Goal: Information Seeking & Learning: Learn about a topic

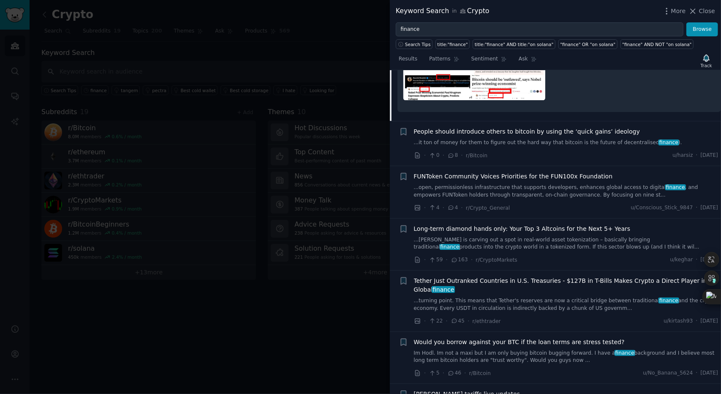
scroll to position [465, 0]
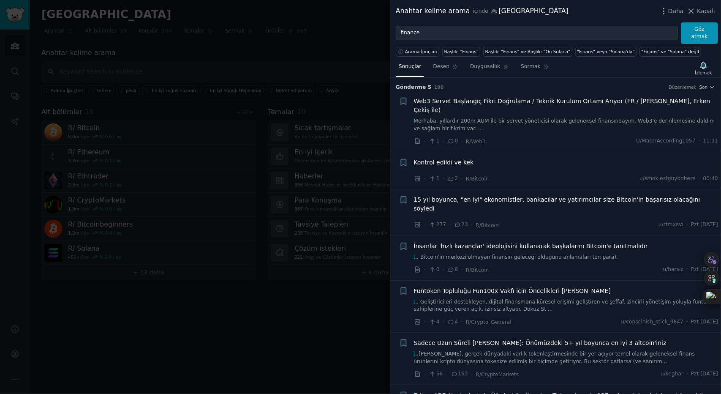
scroll to position [42, 0]
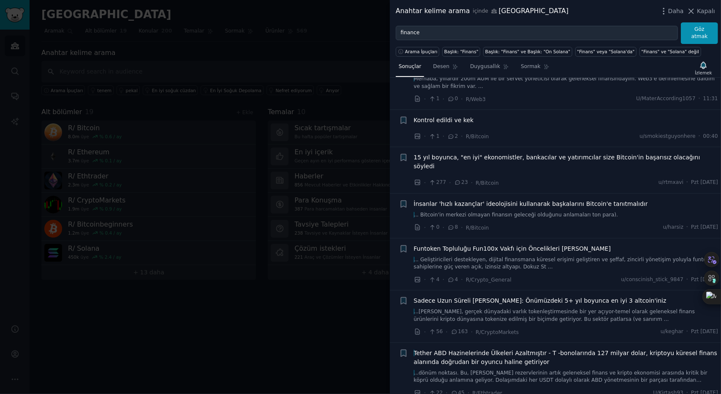
click at [556, 153] on span "For 15 years, the "top" economists, bankers, and investors told you that Bitcoi…" at bounding box center [566, 162] width 305 height 18
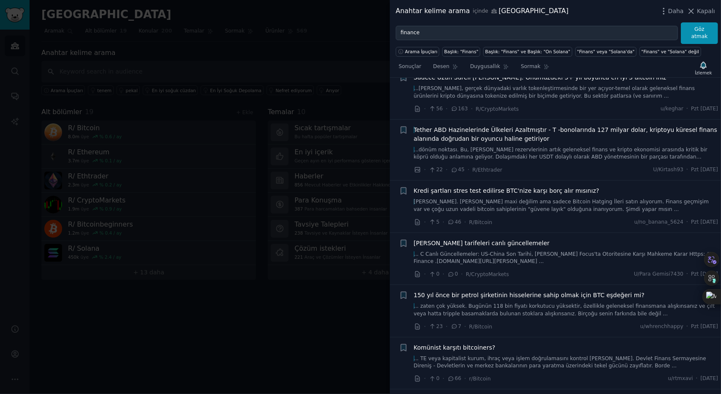
scroll to position [422, 0]
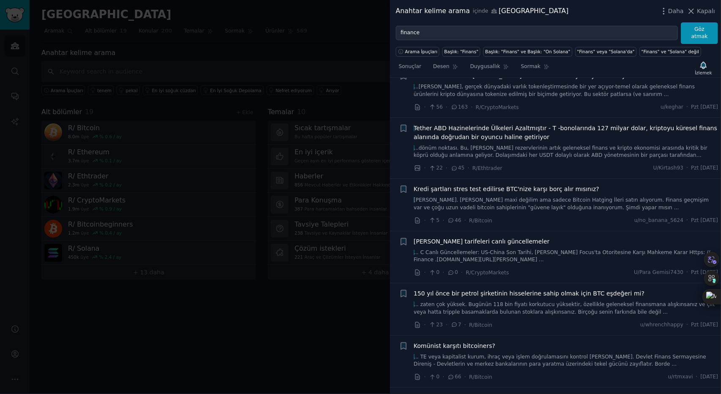
click at [264, 190] on div at bounding box center [360, 197] width 721 height 394
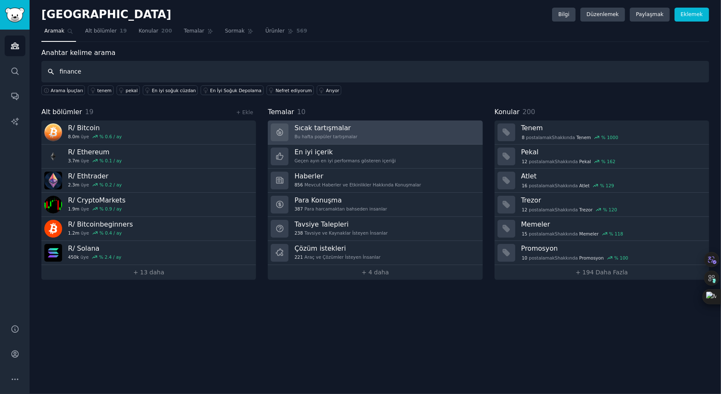
type input "finance"
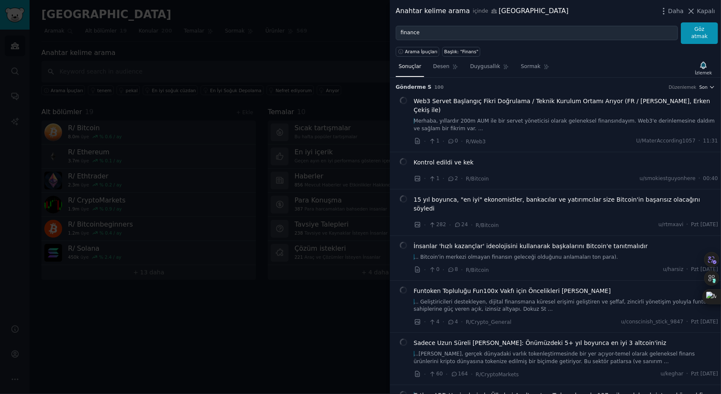
click at [709, 86] on icon "button" at bounding box center [712, 87] width 6 height 6
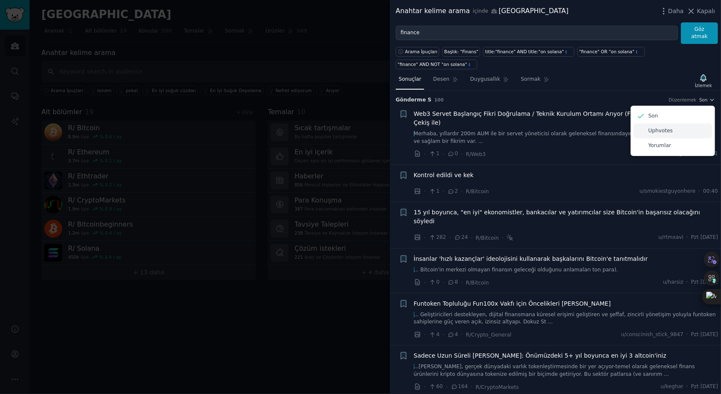
click at [651, 128] on monica-translate-translate "Uphvotes" at bounding box center [660, 131] width 24 height 6
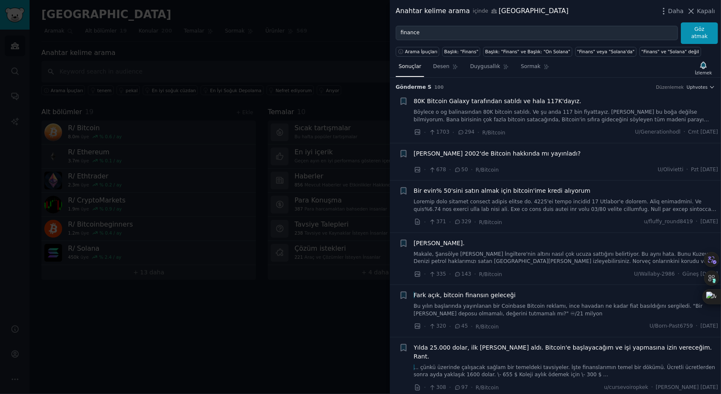
click at [536, 103] on monica-translate-translate "80K Bitcoin Galaxy tarafından satıldı ve hala 117K'dayız." at bounding box center [498, 101] width 168 height 7
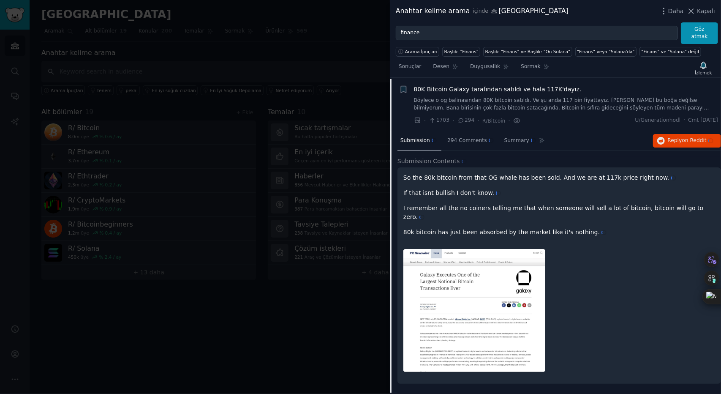
scroll to position [13, 0]
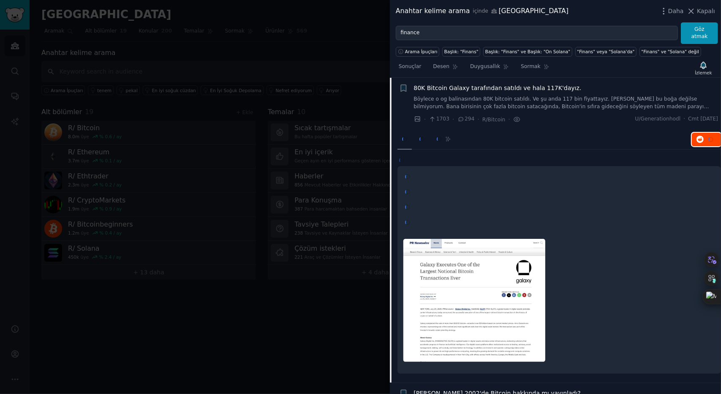
click at [692, 134] on button "Reply on Reddit" at bounding box center [706, 140] width 29 height 14
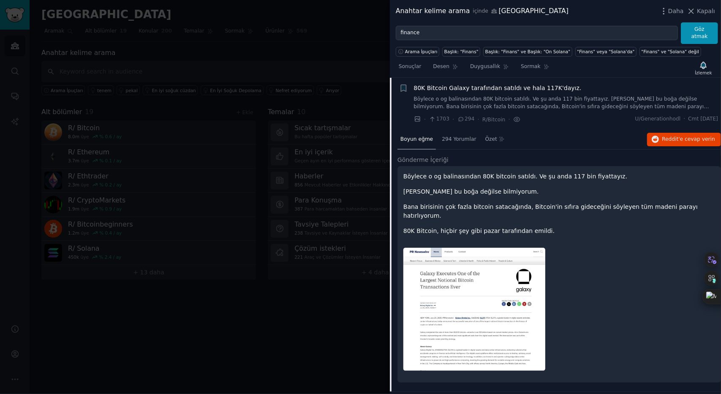
click at [515, 87] on monica-translate-translate "80K Bitcoin Galaxy tarafından satıldı ve hala 117K'dayız." at bounding box center [498, 87] width 168 height 7
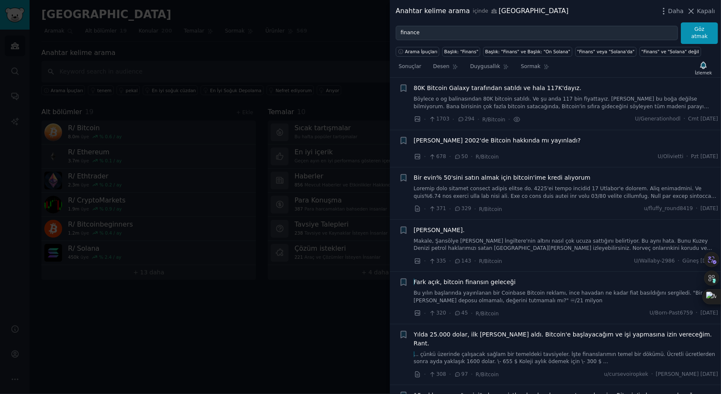
click at [532, 137] on monica-translate-translate "[PERSON_NAME] 2002'de Bitcoin hakkında mı yayınladı?" at bounding box center [497, 140] width 167 height 7
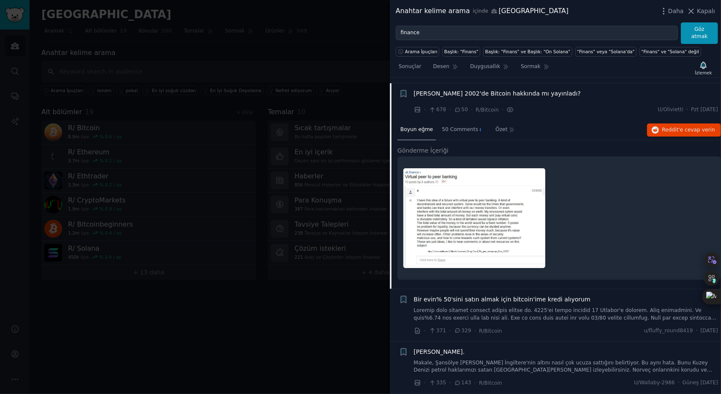
scroll to position [65, 0]
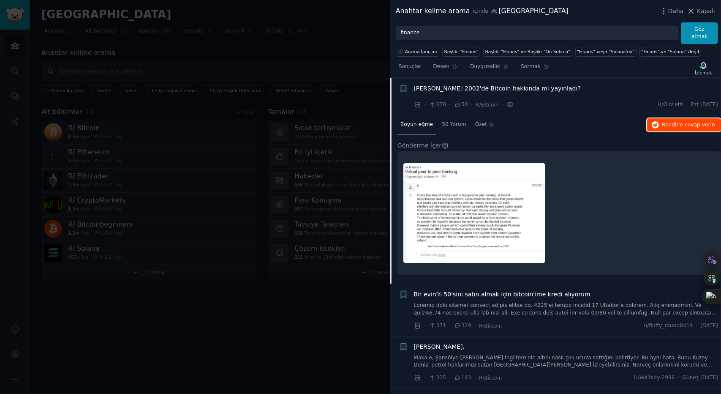
click at [661, 118] on button "Reply on Reddit Reddit'e cevap verin" at bounding box center [684, 125] width 74 height 14
click at [478, 88] on monica-translate-translate "[PERSON_NAME] 2002'de Bitcoin hakkında mı yayınladı?" at bounding box center [497, 88] width 167 height 7
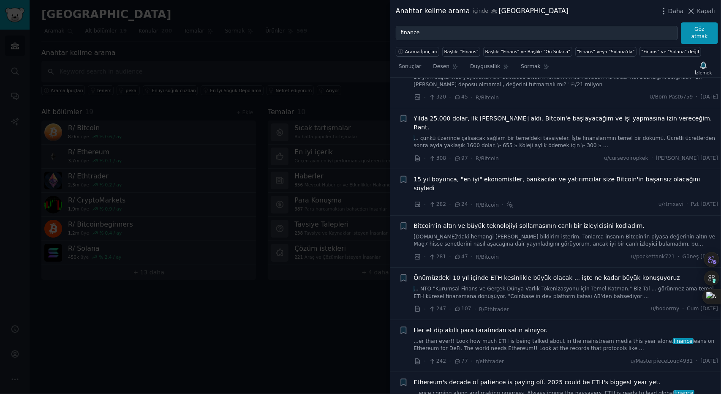
scroll to position [234, 0]
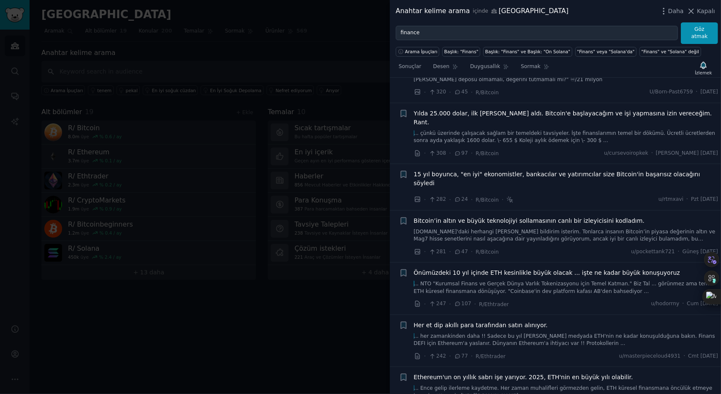
click at [553, 170] on div "For 15 years, the "top" economists, bankers, and investors told you that Bitcoi…" at bounding box center [566, 180] width 305 height 21
click at [545, 171] on monica-translate-translate "15 yıl boyunca, "en iyi" ekonomistler, bankacılar ve yatırımcılar size Bitcoin'…" at bounding box center [557, 179] width 286 height 16
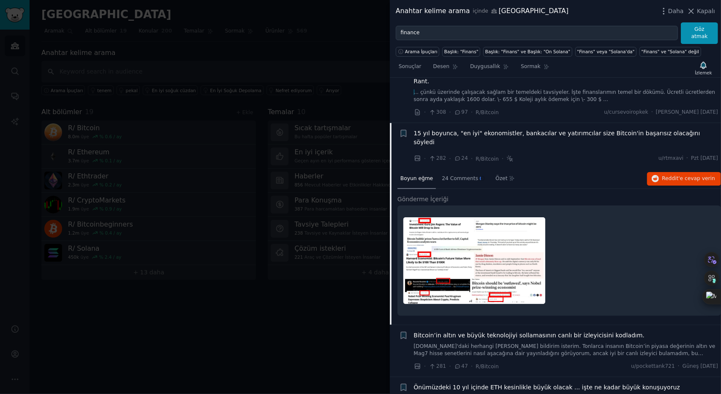
click at [545, 169] on div "Submission Boyun eğme 24 Comments Summary Özet Reply on Reddit Reddit'e cevap v…" at bounding box center [559, 179] width 324 height 20
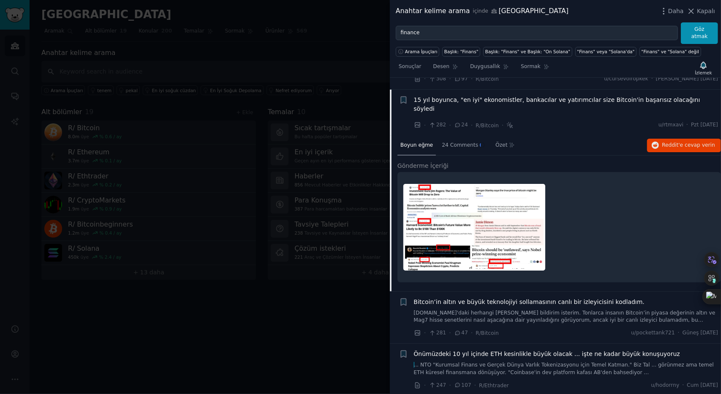
scroll to position [310, 0]
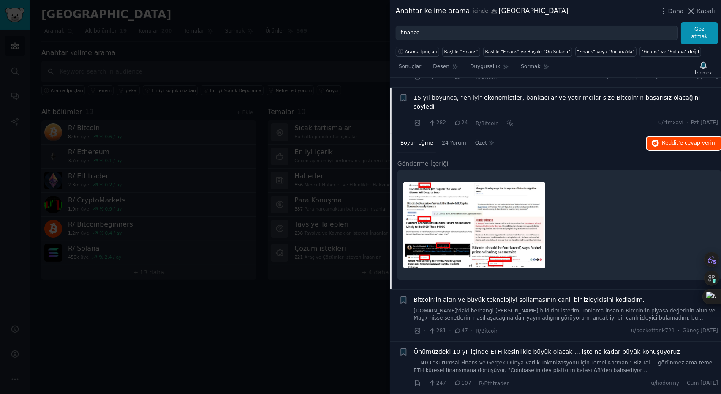
click at [690, 136] on button "Reply on Reddit Reddit'e cevap verin" at bounding box center [684, 143] width 74 height 14
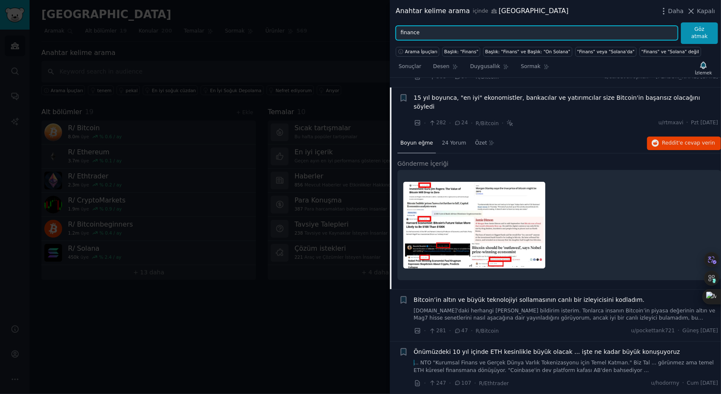
click at [460, 32] on input "finance" at bounding box center [537, 33] width 282 height 14
click at [681, 22] on button "Browse Göz atmak" at bounding box center [699, 33] width 37 height 22
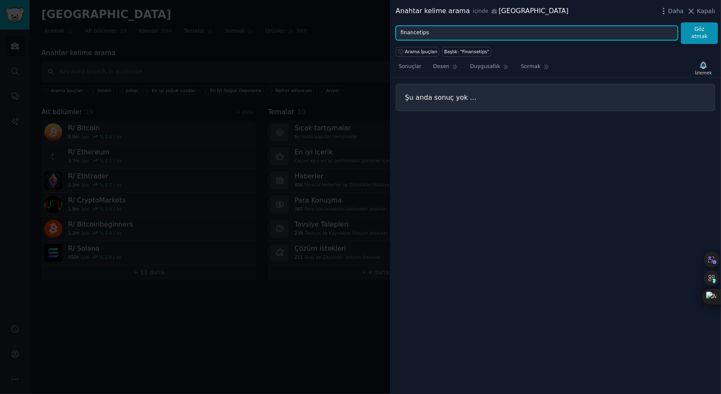
drag, startPoint x: 452, startPoint y: 37, endPoint x: 422, endPoint y: 34, distance: 30.5
click at [422, 34] on input "financetips" at bounding box center [537, 33] width 282 height 14
click at [419, 35] on input "financetips" at bounding box center [537, 33] width 282 height 14
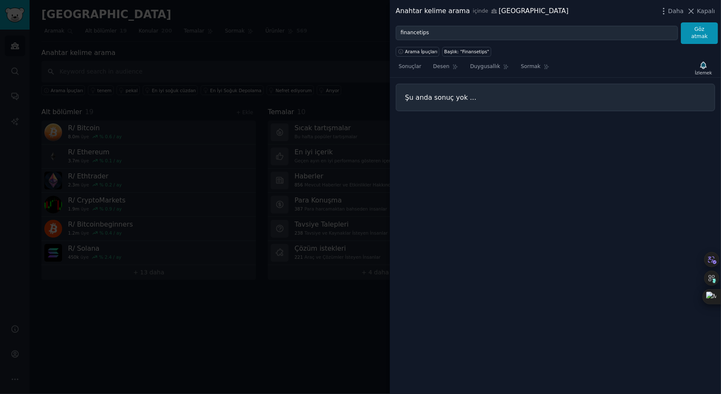
click at [465, 19] on div "Keyword Search Anahtar kelime arama in içinde Crypto [GEOGRAPHIC_DATA] More Dah…" at bounding box center [555, 11] width 331 height 22
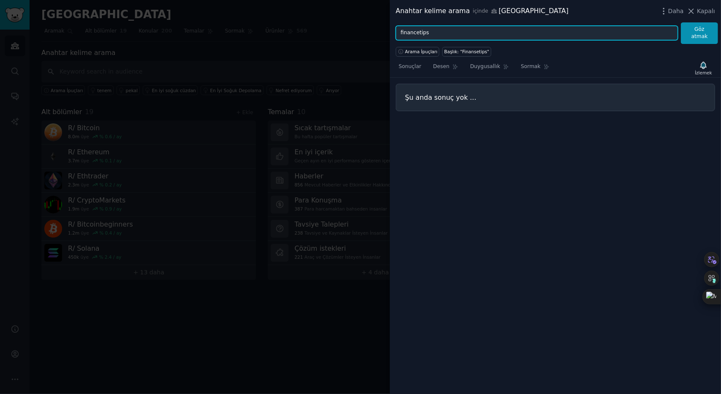
click at [447, 27] on input "financetips" at bounding box center [537, 33] width 282 height 14
type input "finance trick"
click at [681, 22] on button "Browse Göz atmak" at bounding box center [699, 33] width 37 height 22
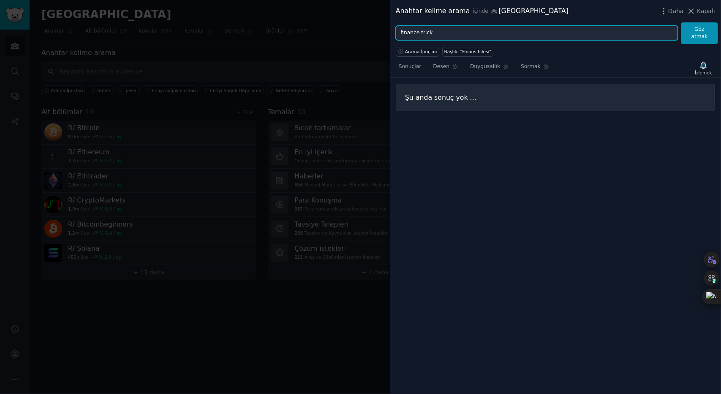
drag, startPoint x: 438, startPoint y: 29, endPoint x: 362, endPoint y: 27, distance: 75.2
click at [362, 27] on div "Keyword Search Anahtar kelime arama in içinde Crypto [GEOGRAPHIC_DATA] More Dah…" at bounding box center [360, 197] width 721 height 394
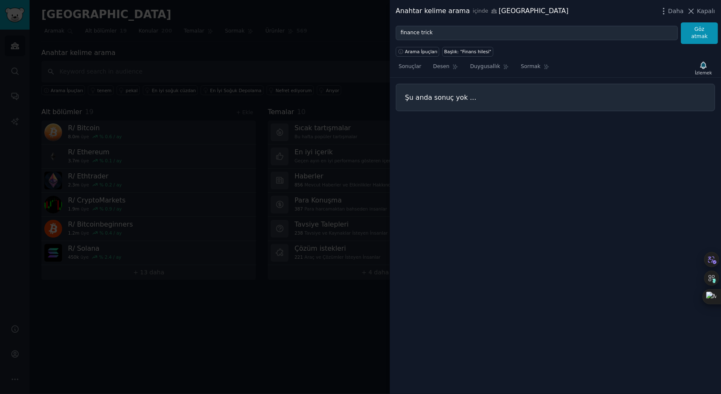
click at [361, 42] on div at bounding box center [360, 197] width 721 height 394
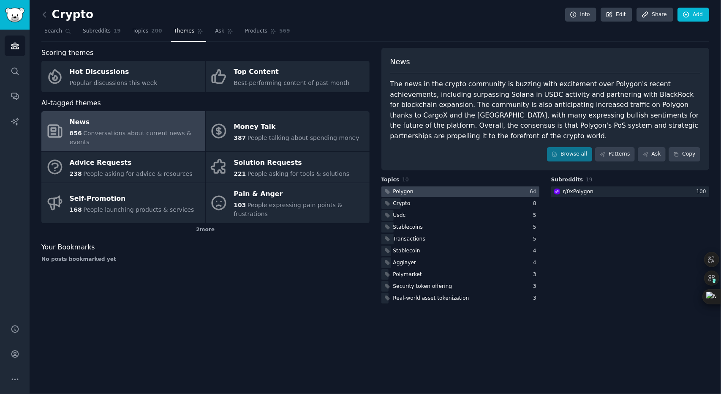
click at [475, 186] on div at bounding box center [460, 191] width 158 height 11
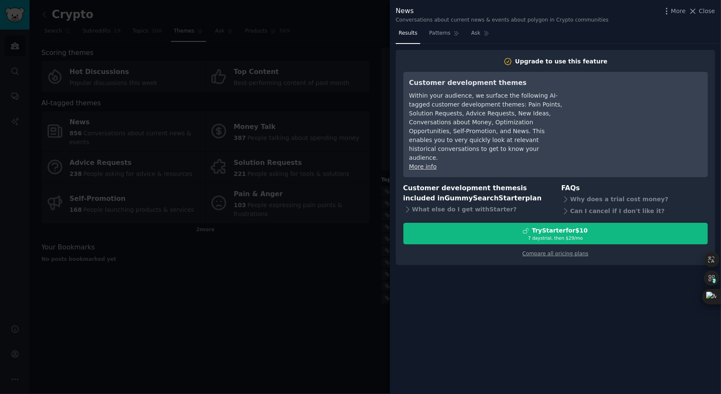
click at [315, 160] on div at bounding box center [360, 197] width 721 height 394
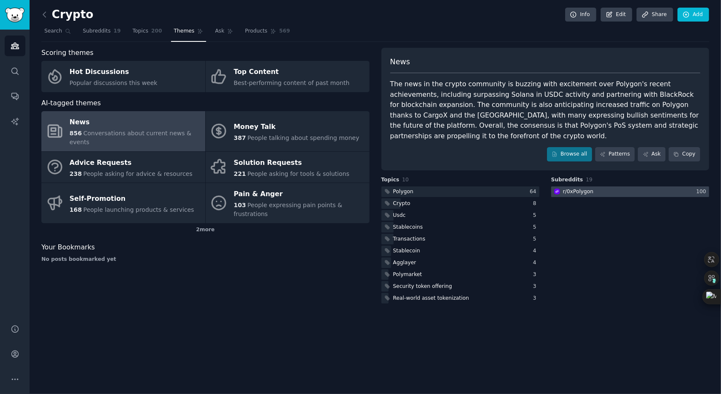
click at [608, 186] on div at bounding box center [630, 191] width 158 height 11
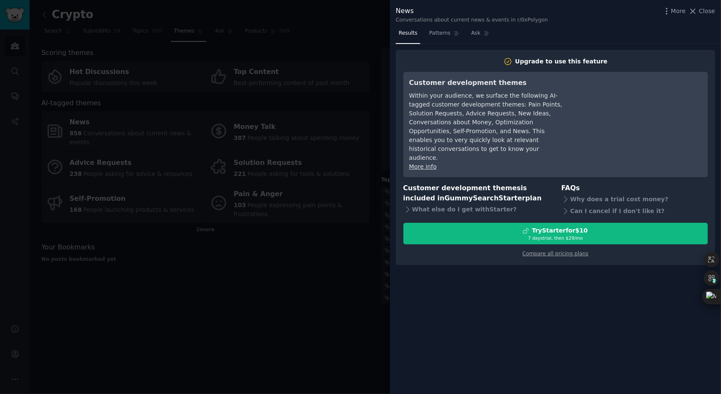
click at [309, 229] on div at bounding box center [360, 197] width 721 height 394
